Goal: Navigation & Orientation: Understand site structure

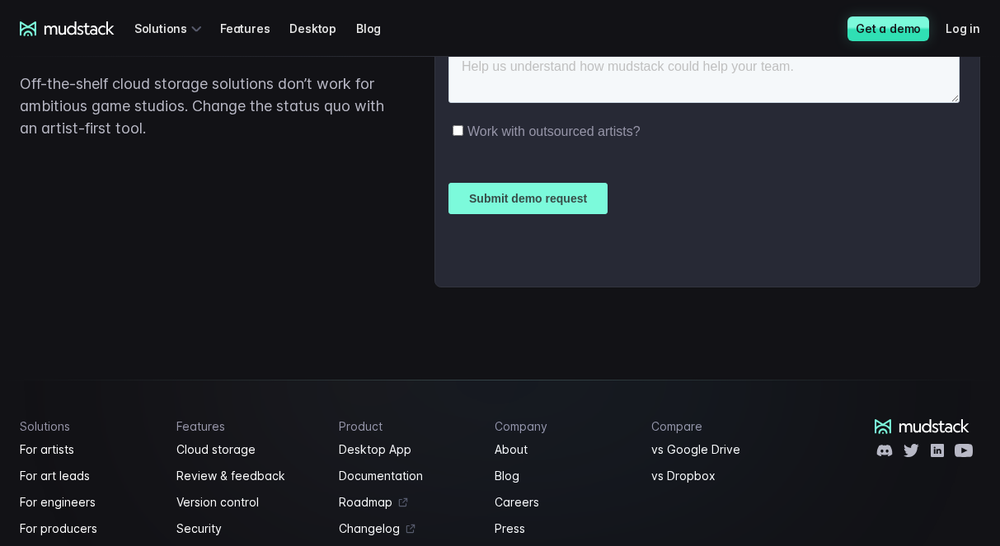
scroll to position [4129, 0]
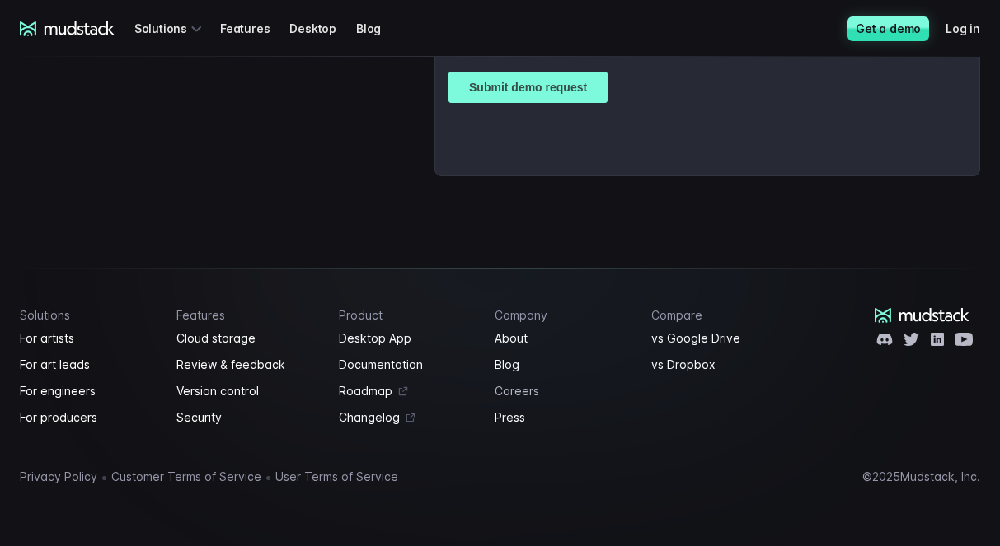
click at [509, 391] on link "Careers" at bounding box center [562, 392] width 137 height 20
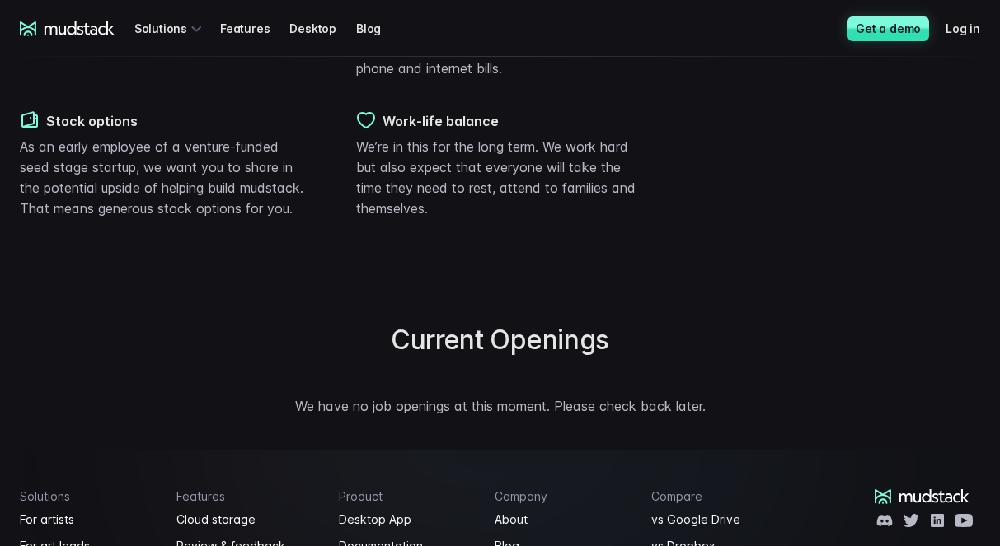
scroll to position [1359, 0]
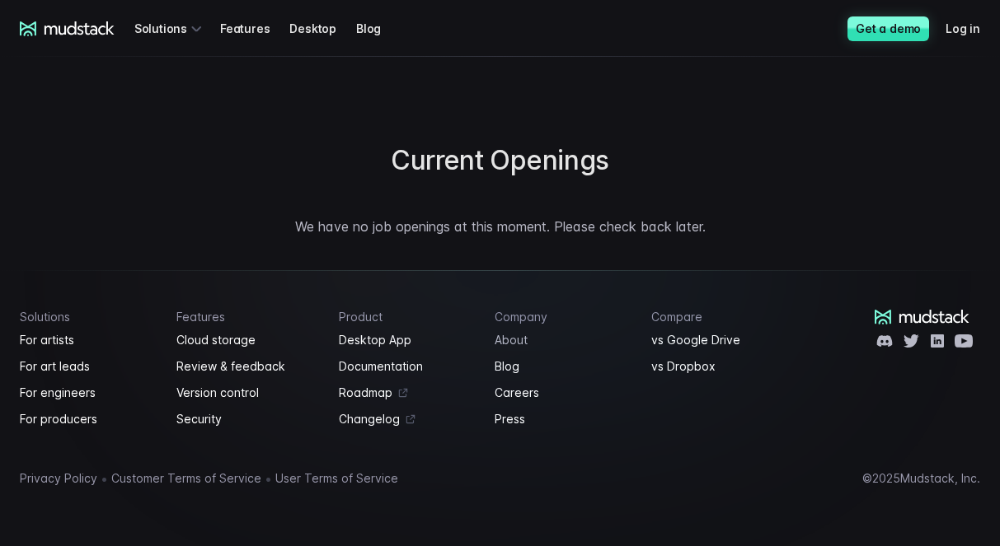
click at [503, 340] on link "About" at bounding box center [562, 340] width 137 height 20
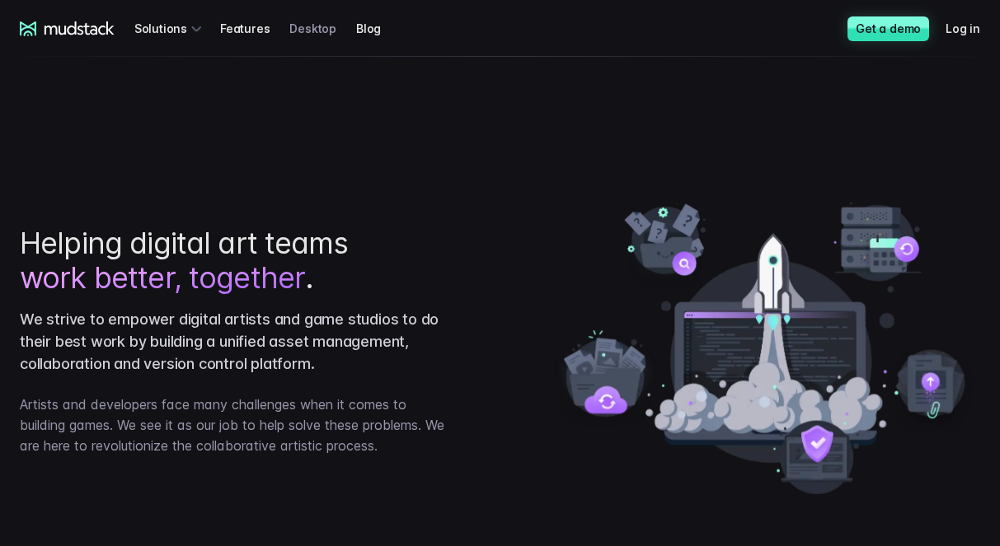
click at [316, 32] on link "Desktop" at bounding box center [322, 28] width 67 height 30
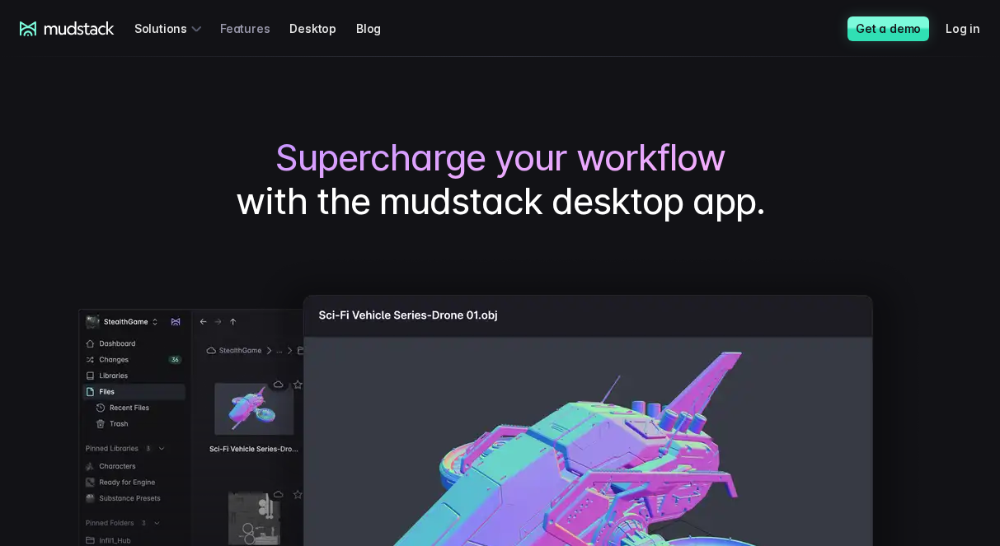
click at [252, 25] on link "Features" at bounding box center [254, 28] width 69 height 30
